Goal: Information Seeking & Learning: Find contact information

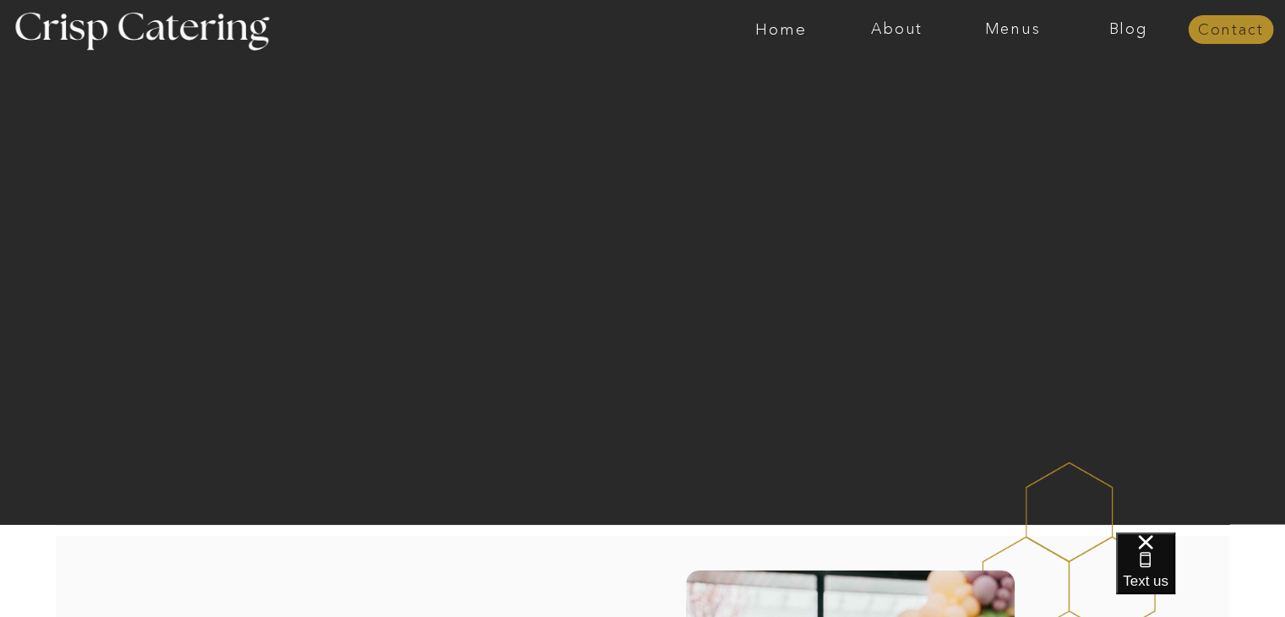
click at [1216, 27] on nav "Contact" at bounding box center [1230, 30] width 85 height 17
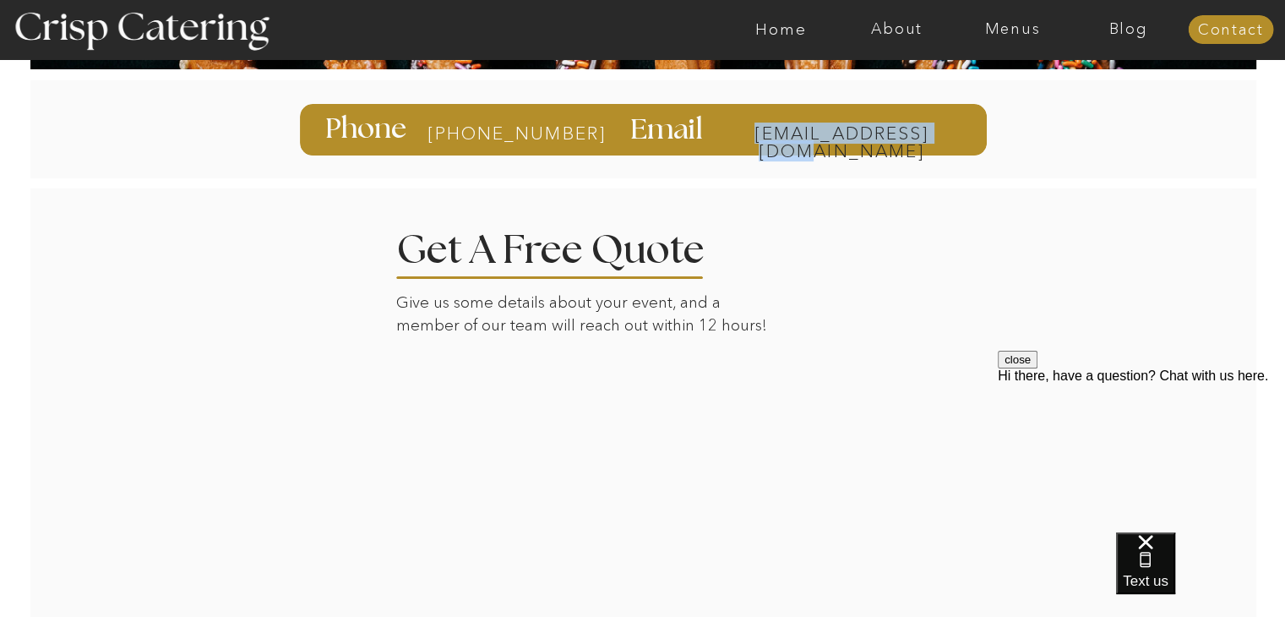
click at [960, 127] on div "info@catercrisp.com Email 385-993-4062 Phone" at bounding box center [643, 128] width 1014 height 119
copy div "info@catercrisp.com"
